Goal: Find specific page/section: Find specific page/section

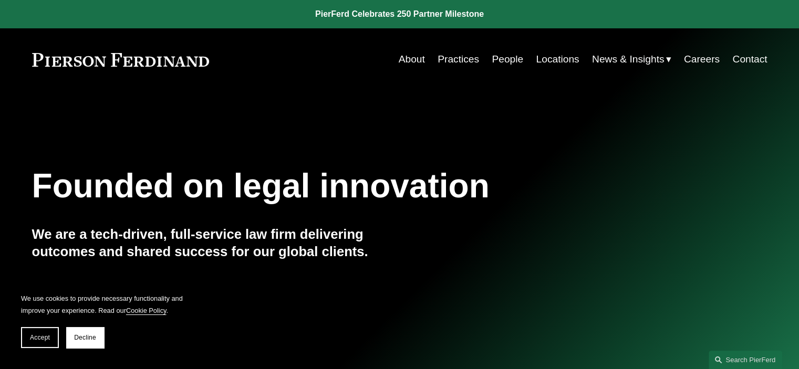
click at [549, 57] on link "Locations" at bounding box center [557, 59] width 43 height 20
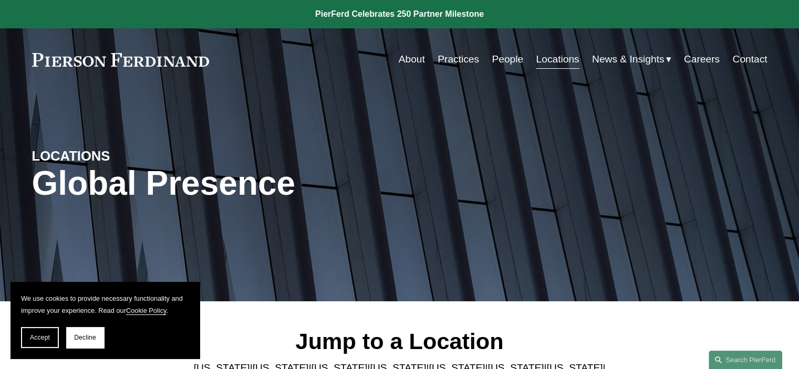
scroll to position [210, 0]
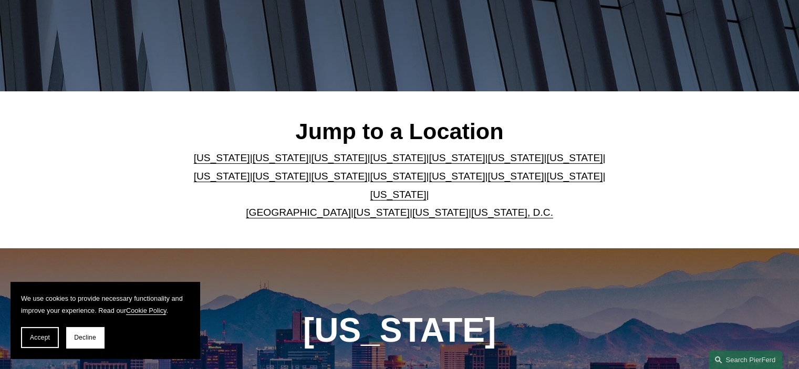
click at [370, 179] on link "New York" at bounding box center [398, 176] width 56 height 11
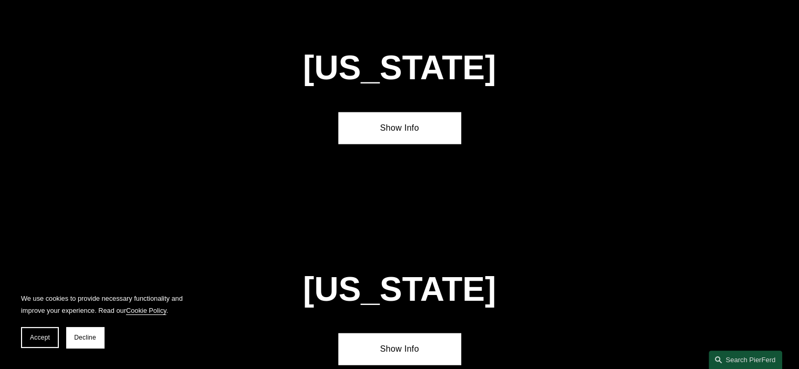
scroll to position [2663, 0]
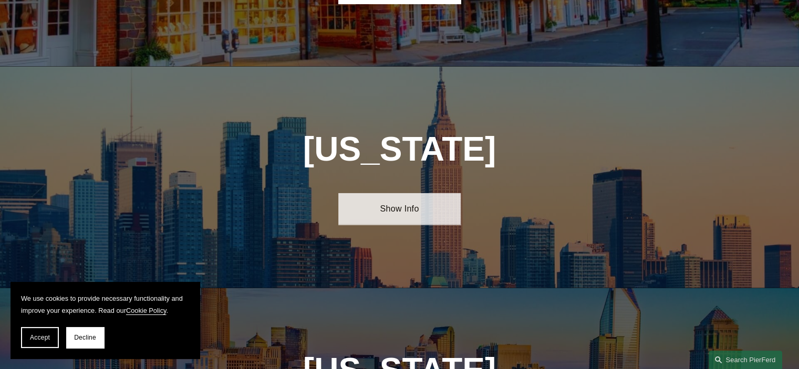
click at [395, 193] on link "Show Info" at bounding box center [399, 209] width 122 height 32
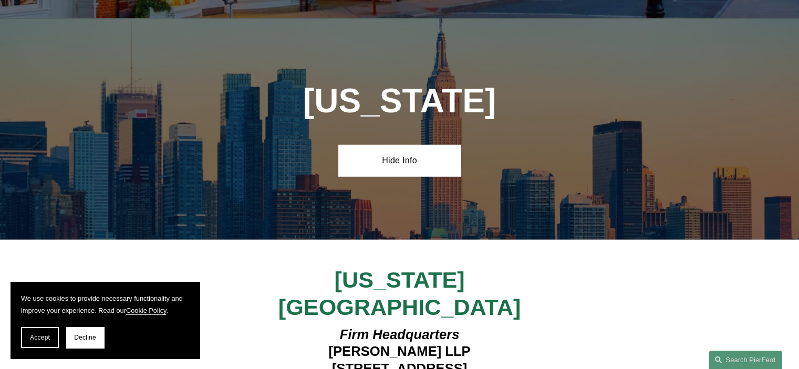
scroll to position [2820, 0]
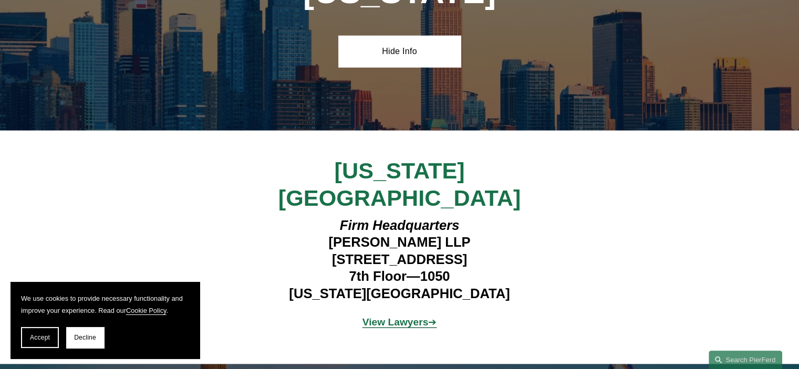
click at [395, 317] on strong "View Lawyers" at bounding box center [395, 322] width 66 height 11
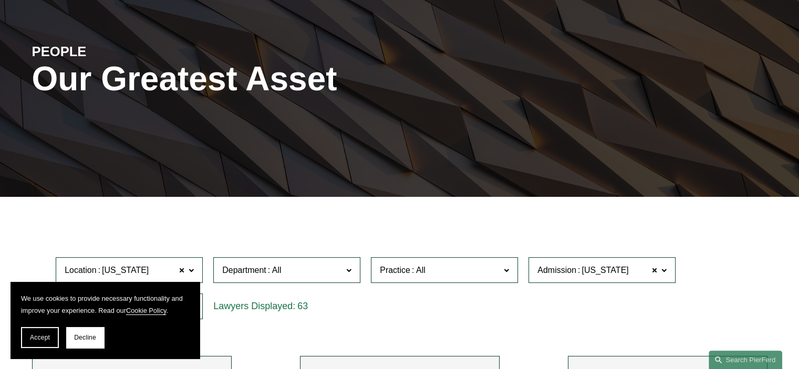
scroll to position [105, 0]
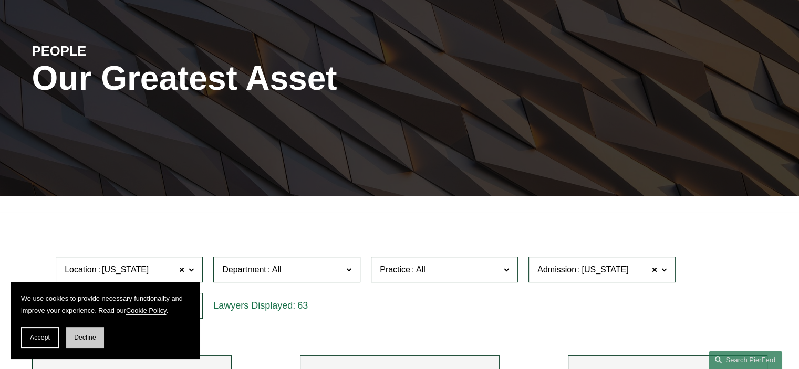
click at [88, 333] on button "Decline" at bounding box center [85, 337] width 38 height 21
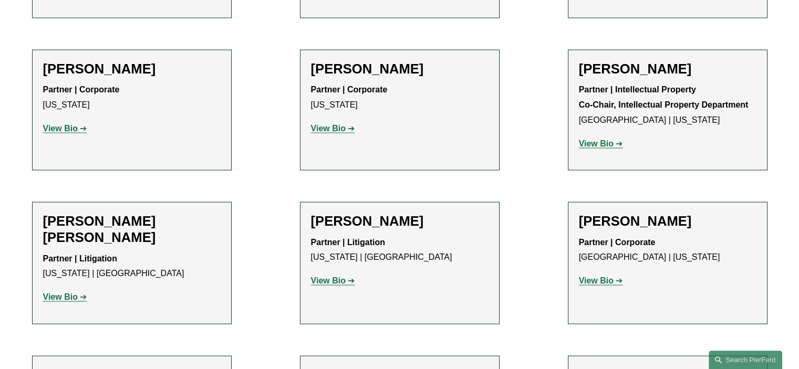
scroll to position [2048, 0]
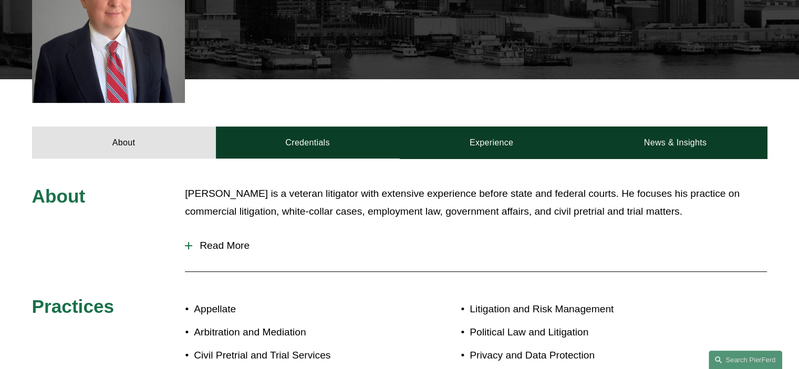
scroll to position [368, 0]
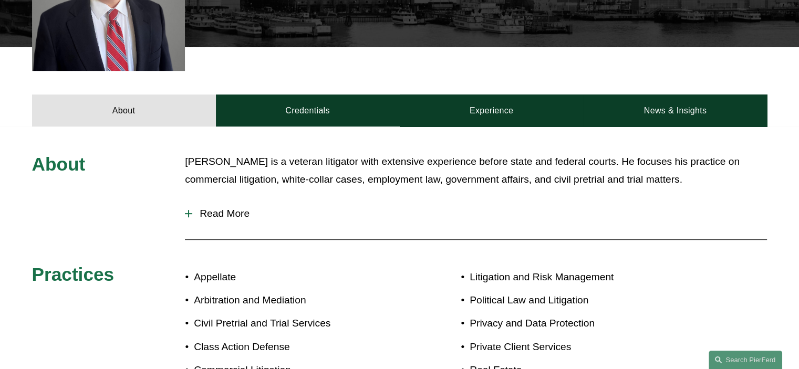
click at [195, 212] on span "Read More" at bounding box center [479, 214] width 574 height 12
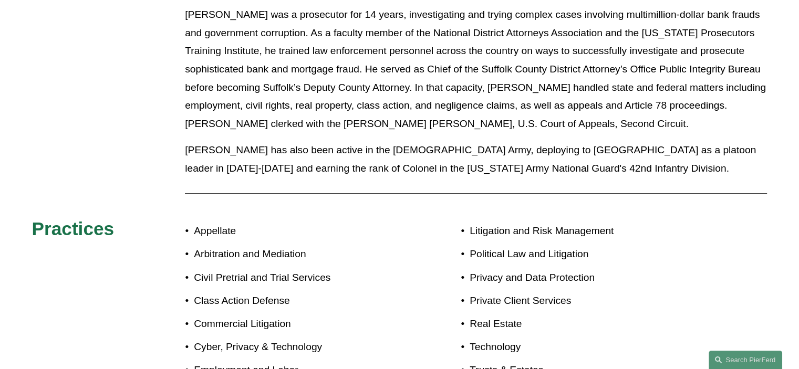
scroll to position [525, 0]
